Goal: Task Accomplishment & Management: Use online tool/utility

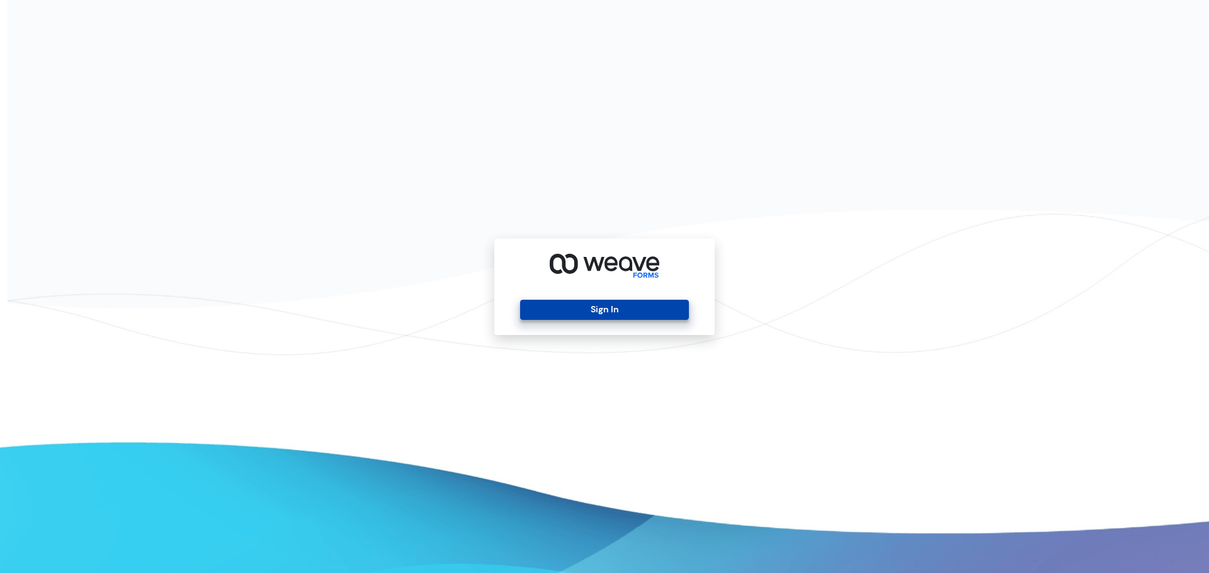
click at [642, 306] on button "Sign In" at bounding box center [604, 310] width 168 height 20
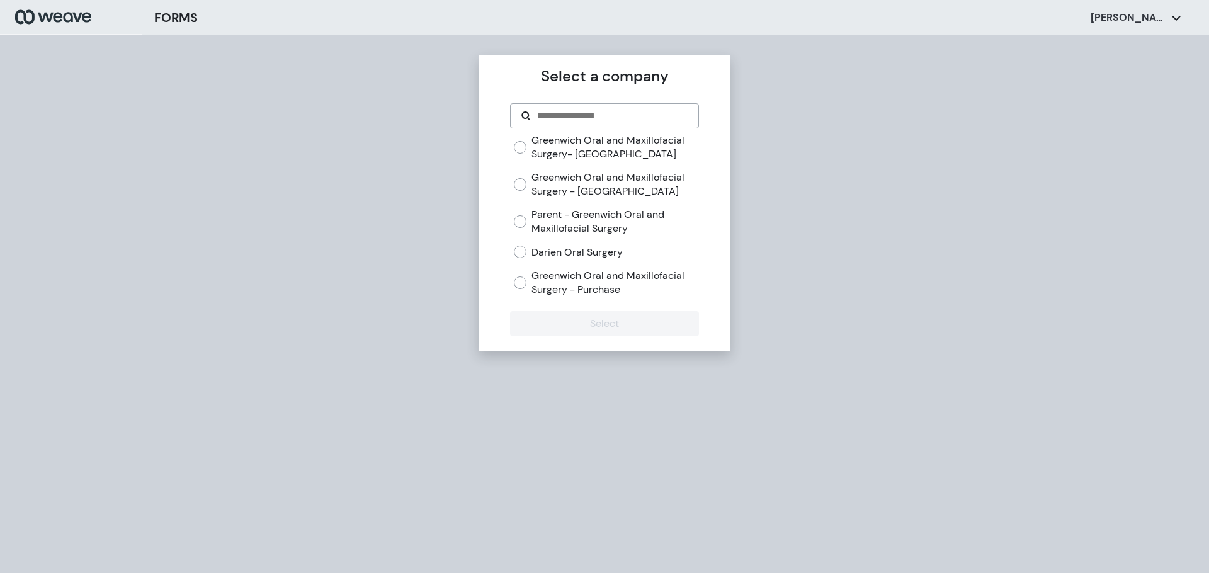
click at [594, 259] on label "Darien Oral Surgery" at bounding box center [576, 253] width 91 height 14
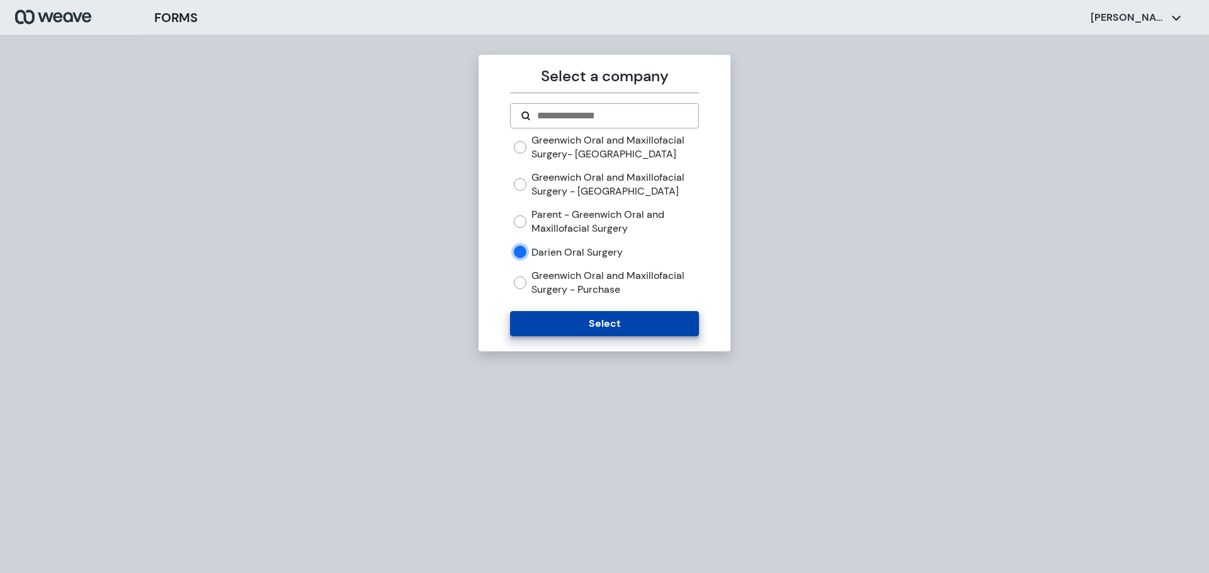
click at [597, 321] on button "Select" at bounding box center [604, 323] width 188 height 25
